Goal: Task Accomplishment & Management: Manage account settings

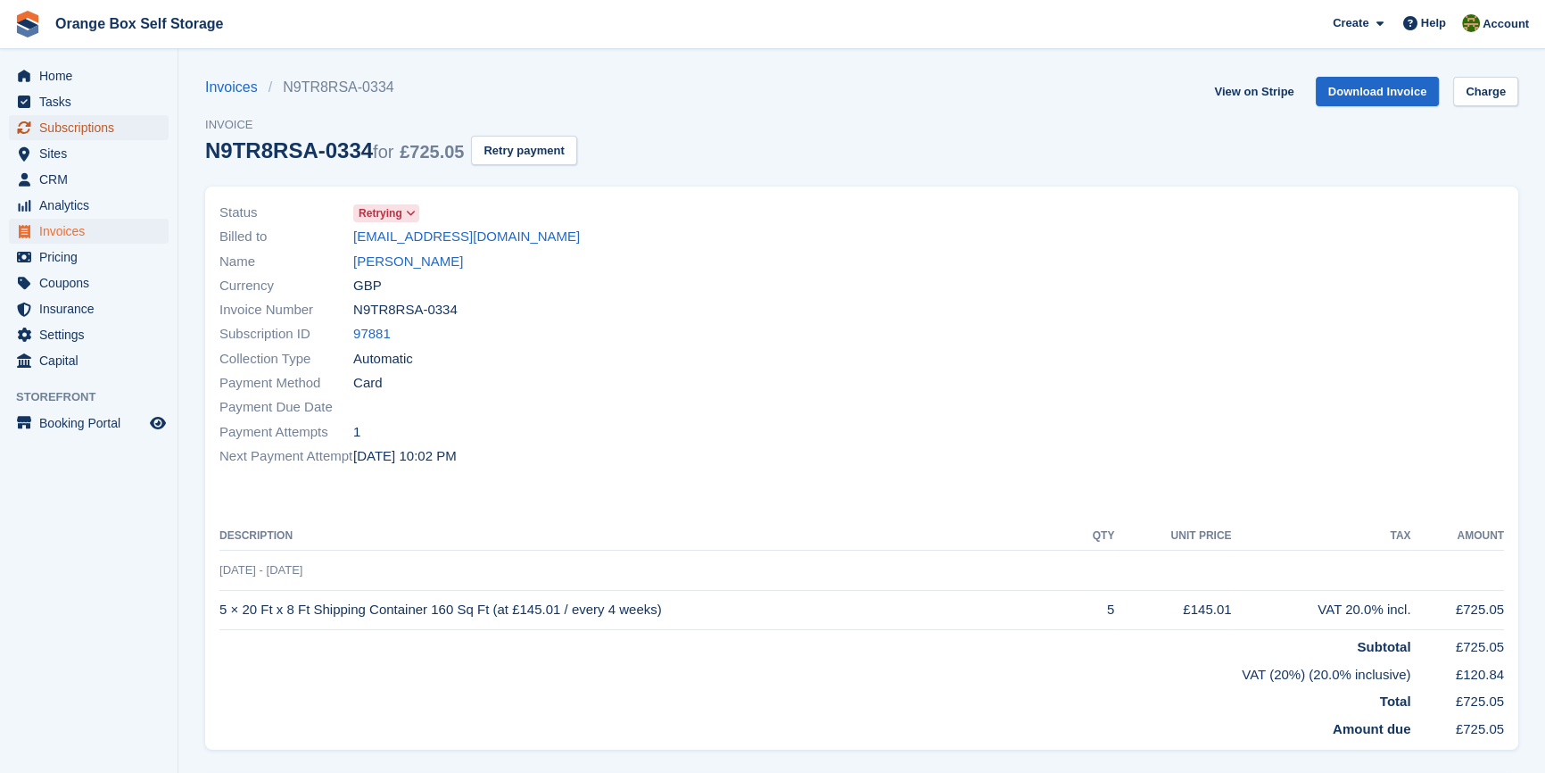
click at [67, 127] on span "Subscriptions" at bounding box center [92, 127] width 107 height 25
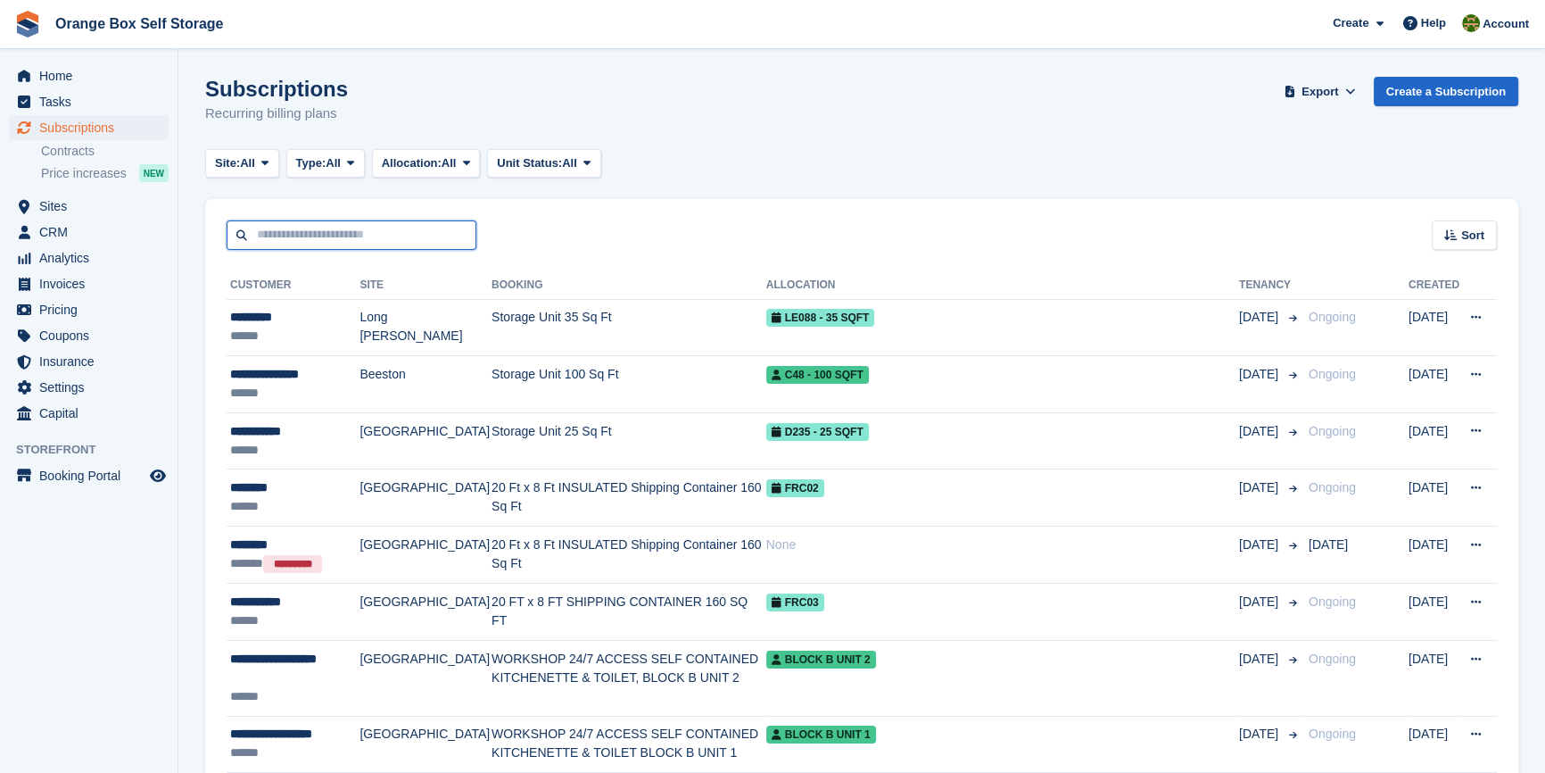
click at [321, 220] on input "text" at bounding box center [352, 234] width 250 height 29
type input "*******"
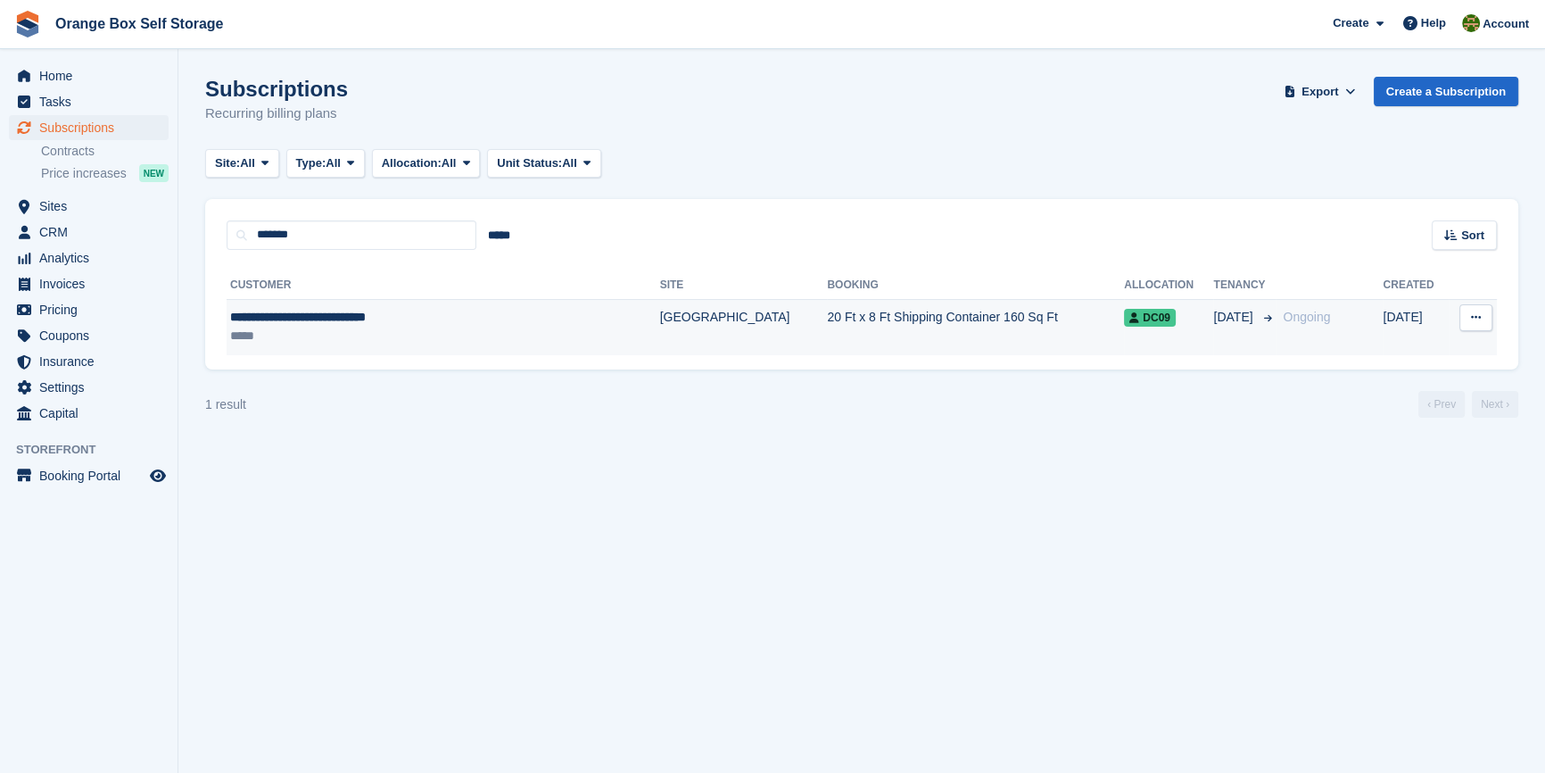
click at [429, 325] on div "**********" at bounding box center [396, 317] width 333 height 19
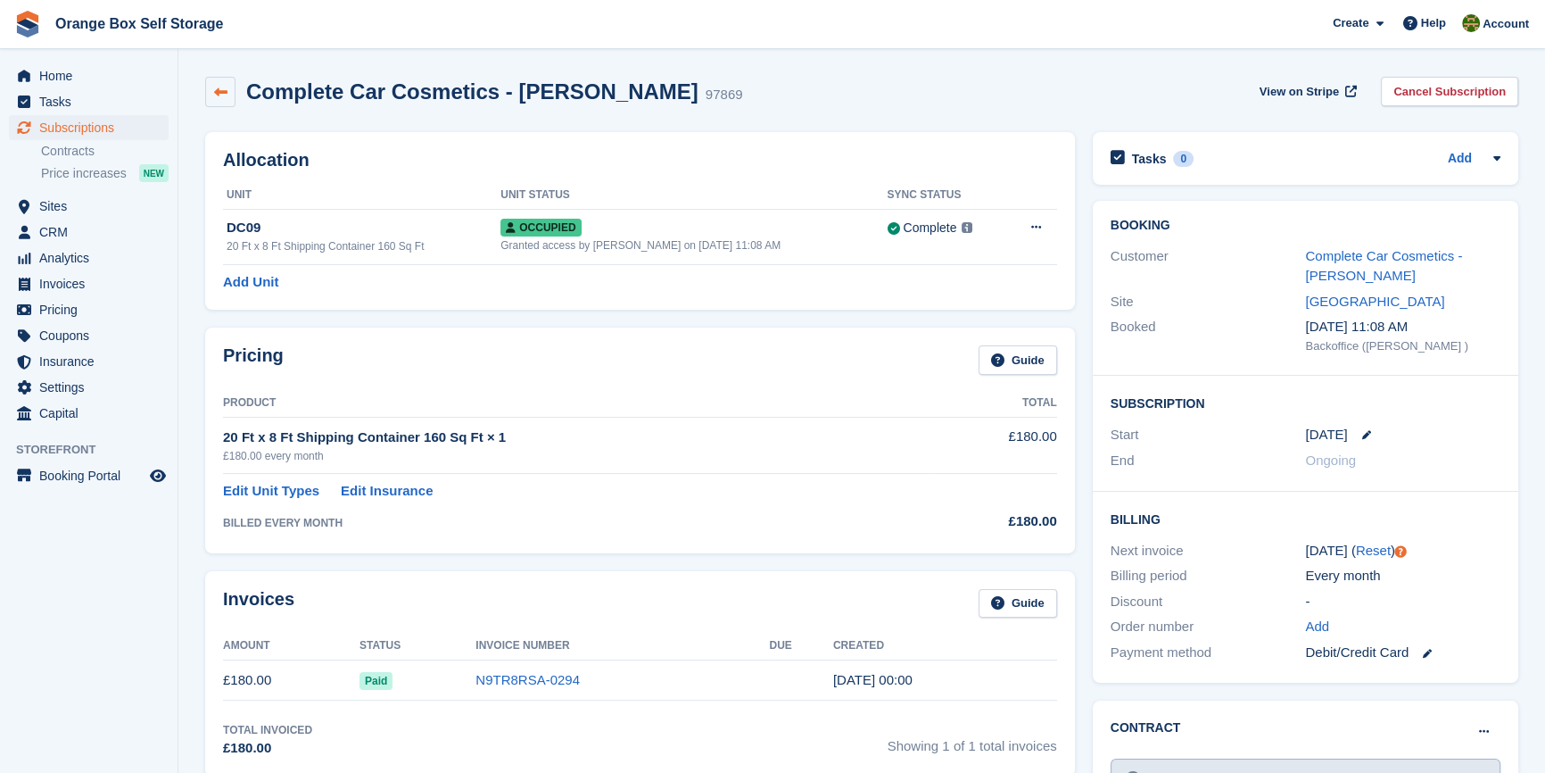
click at [214, 96] on icon at bounding box center [220, 92] width 13 height 13
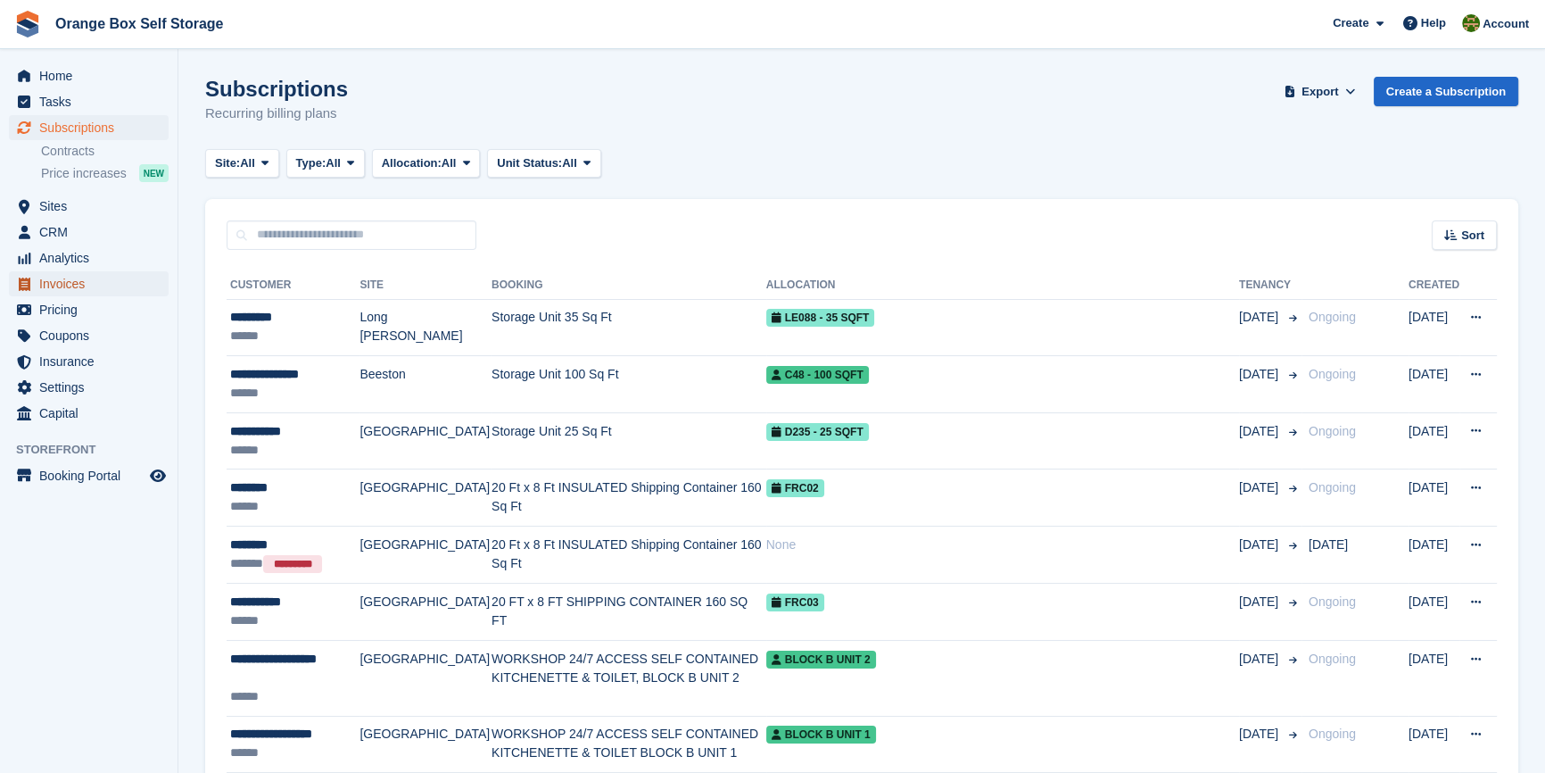
click at [83, 278] on span "Invoices" at bounding box center [92, 283] width 107 height 25
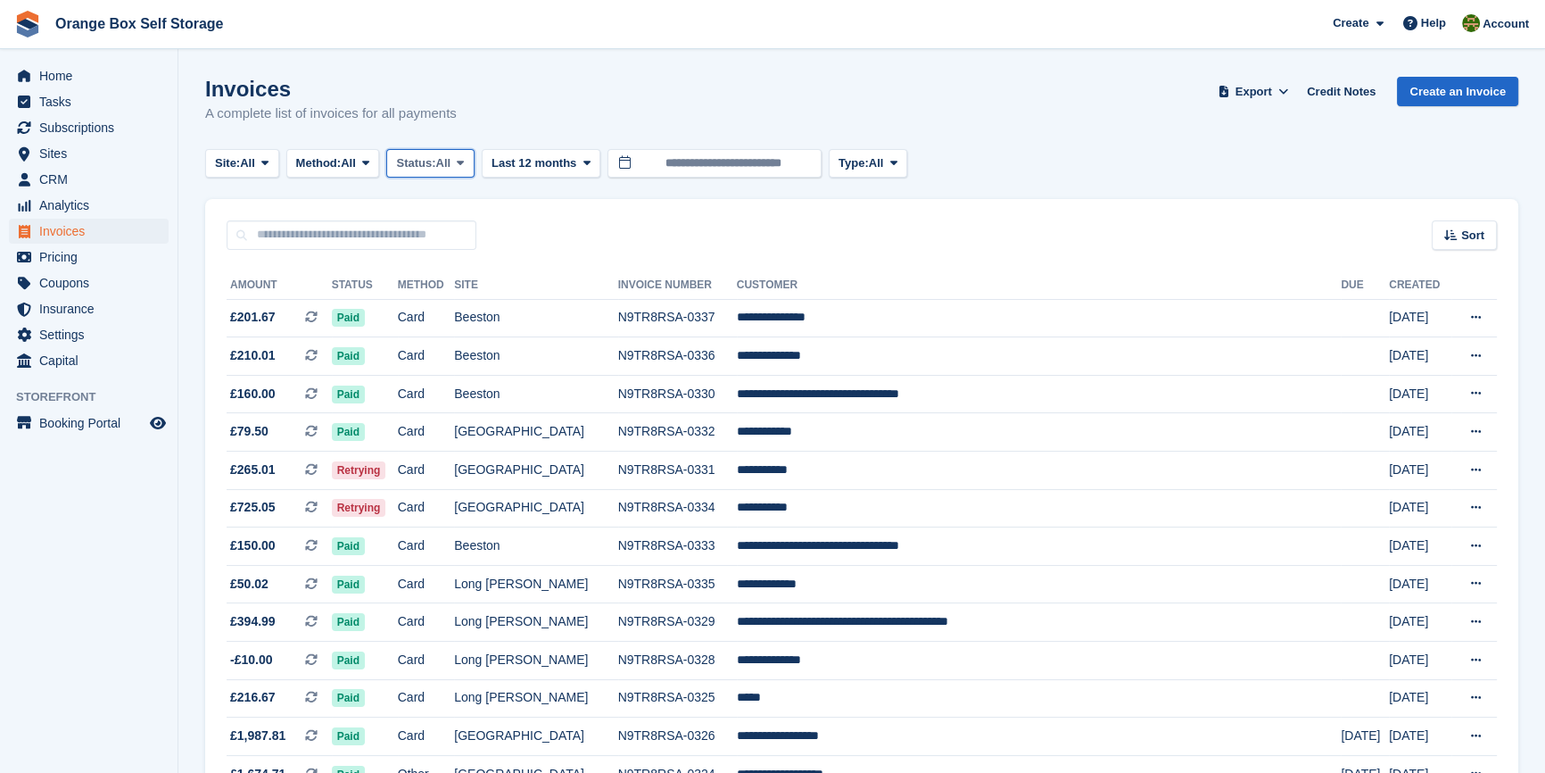
click at [451, 168] on span "All" at bounding box center [443, 163] width 15 height 18
click at [439, 296] on link "Open" at bounding box center [471, 301] width 155 height 32
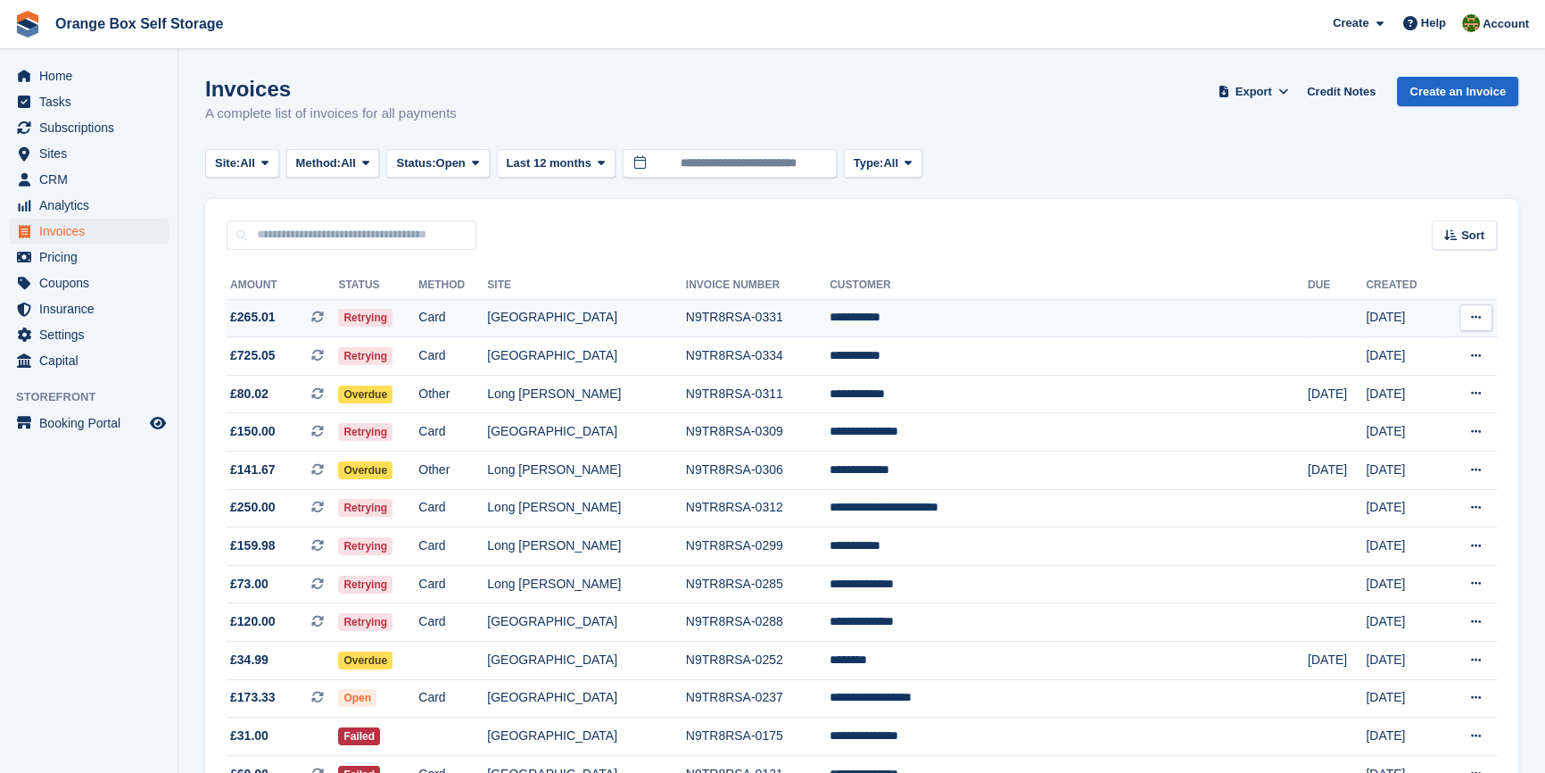
click at [487, 321] on td "Card" at bounding box center [452, 318] width 69 height 38
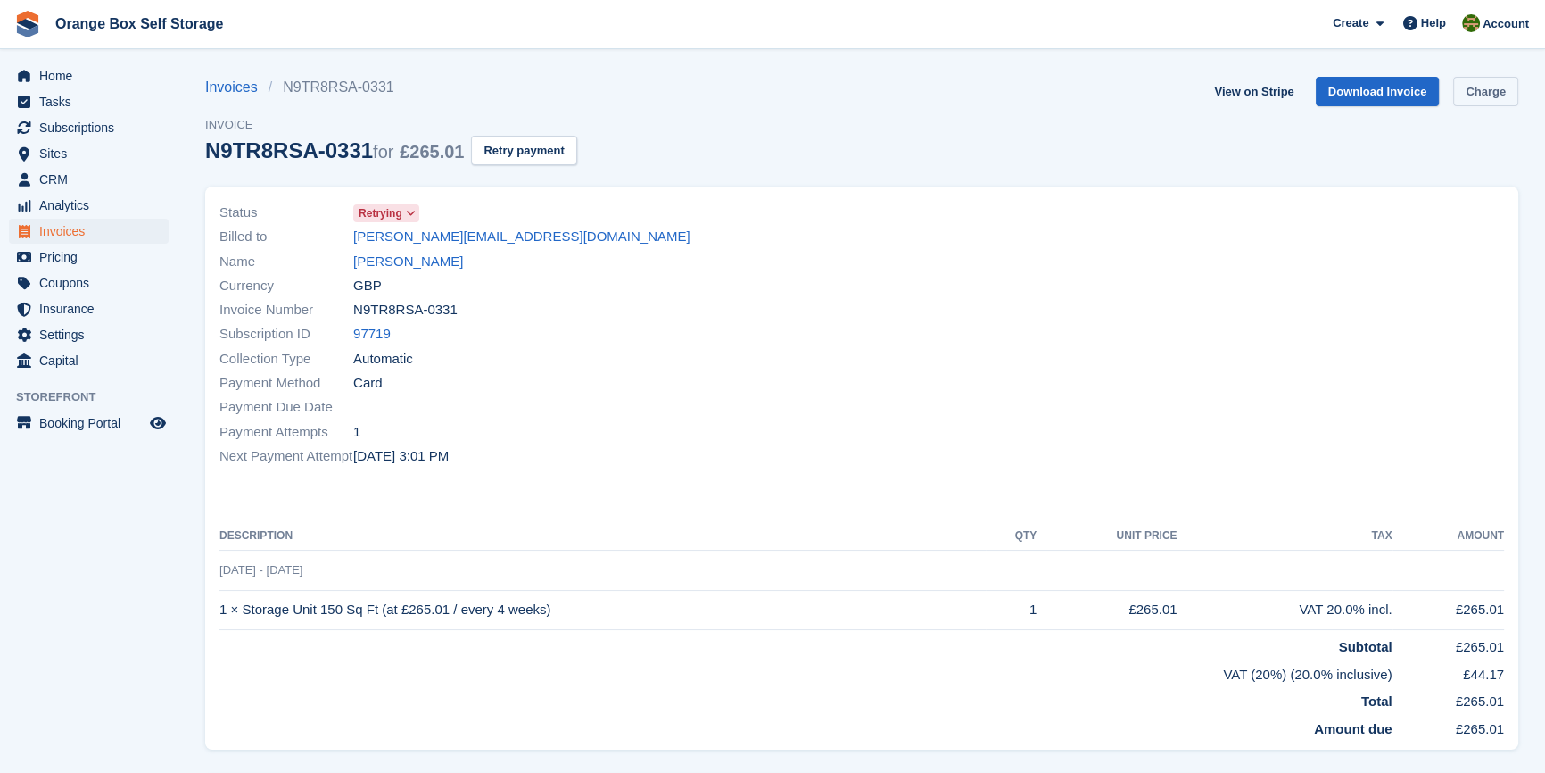
click at [1499, 89] on link "Charge" at bounding box center [1485, 91] width 65 height 29
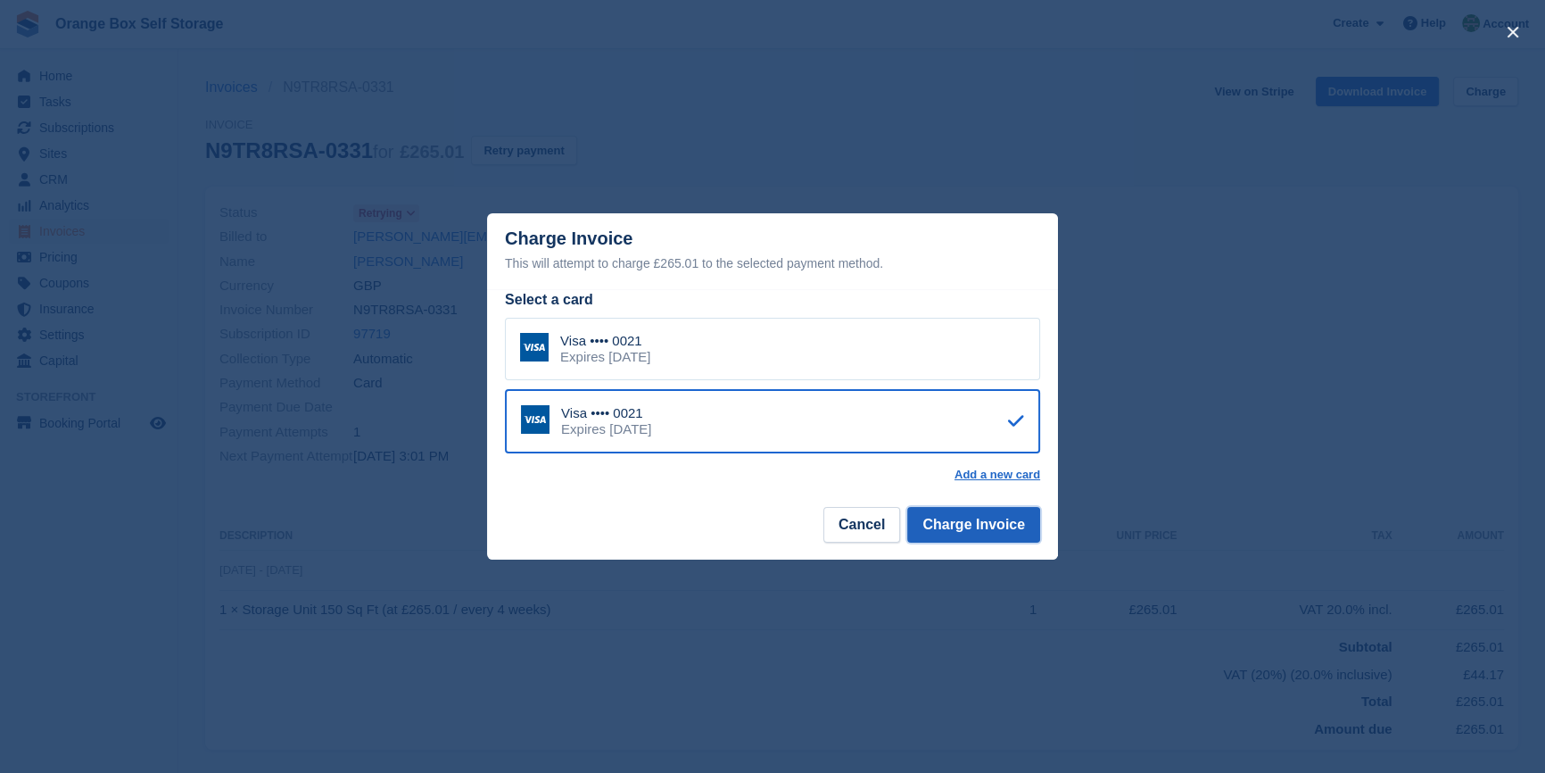
click at [964, 533] on button "Charge Invoice" at bounding box center [973, 525] width 133 height 36
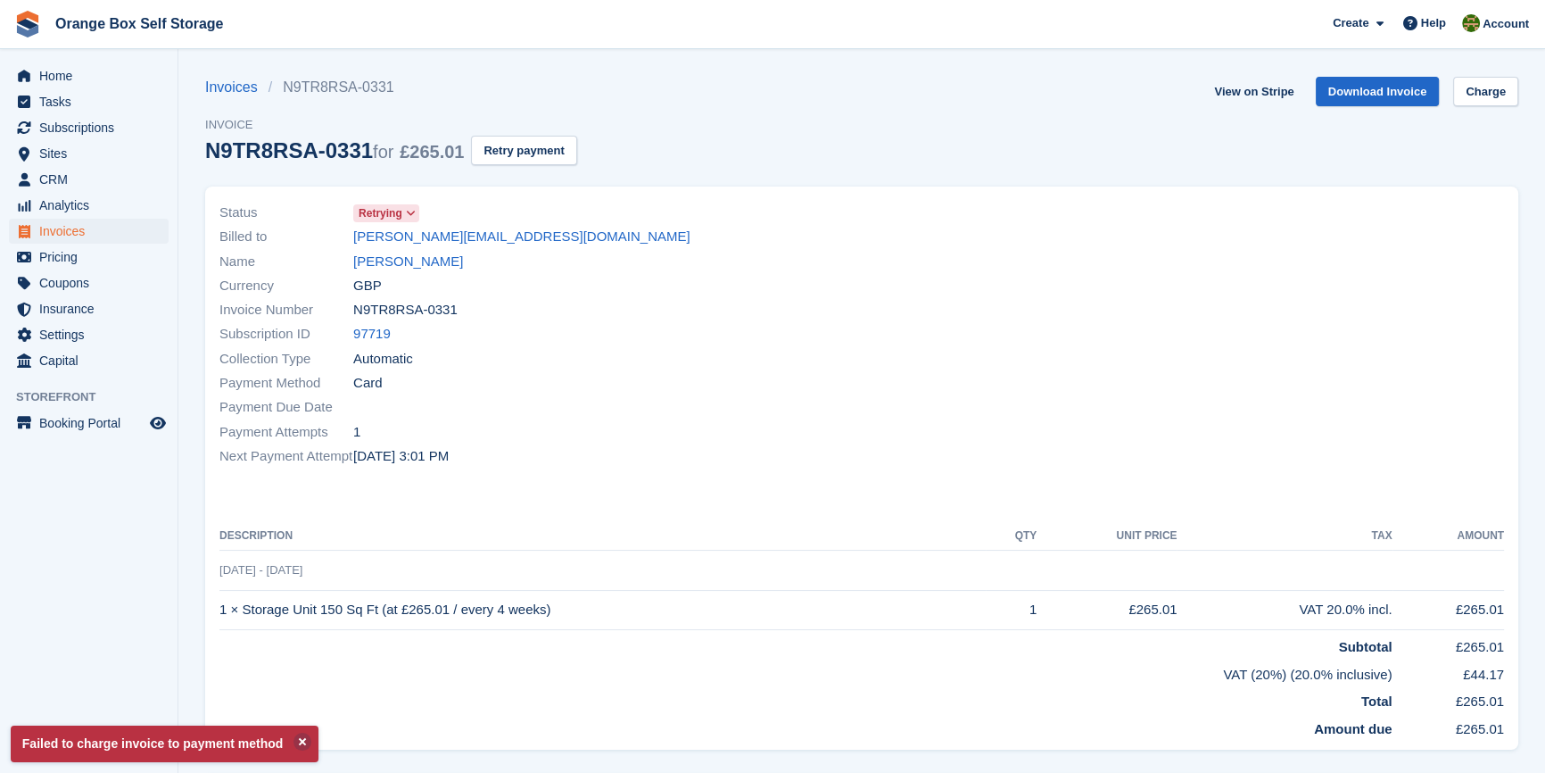
click at [900, 494] on div "Status Retrying Billed to john@redstream.co.uk Name JOHN ROBSON Currency GBP In…" at bounding box center [861, 468] width 1313 height 564
